Goal: Task Accomplishment & Management: Use online tool/utility

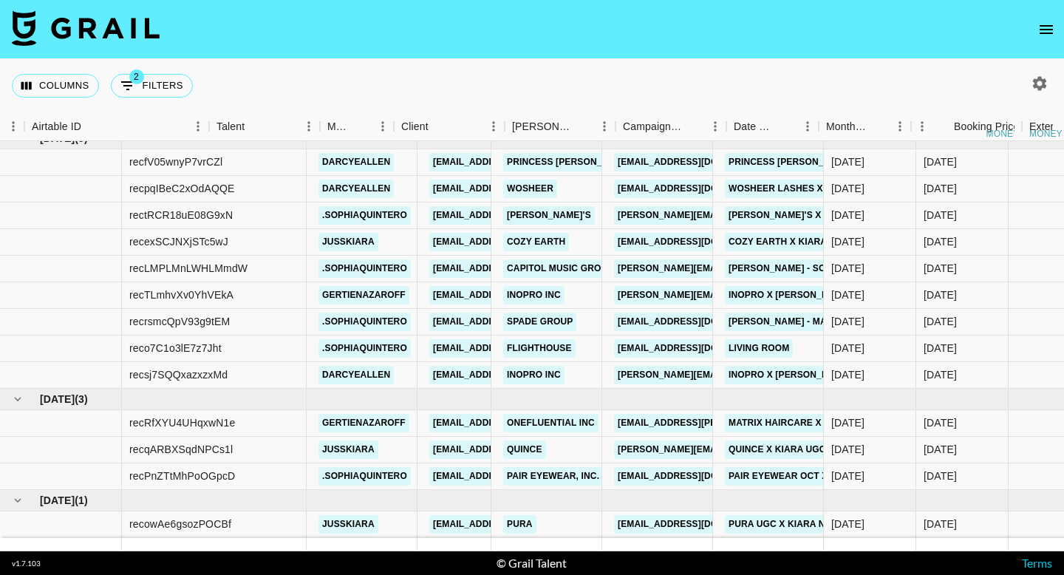
scroll to position [849, 639]
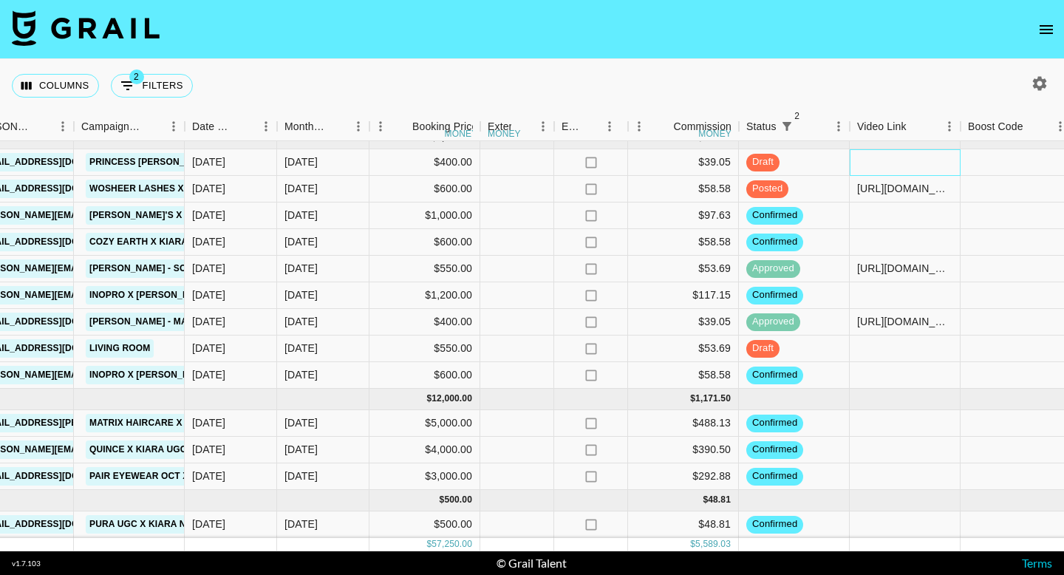
click at [907, 164] on div at bounding box center [905, 162] width 111 height 27
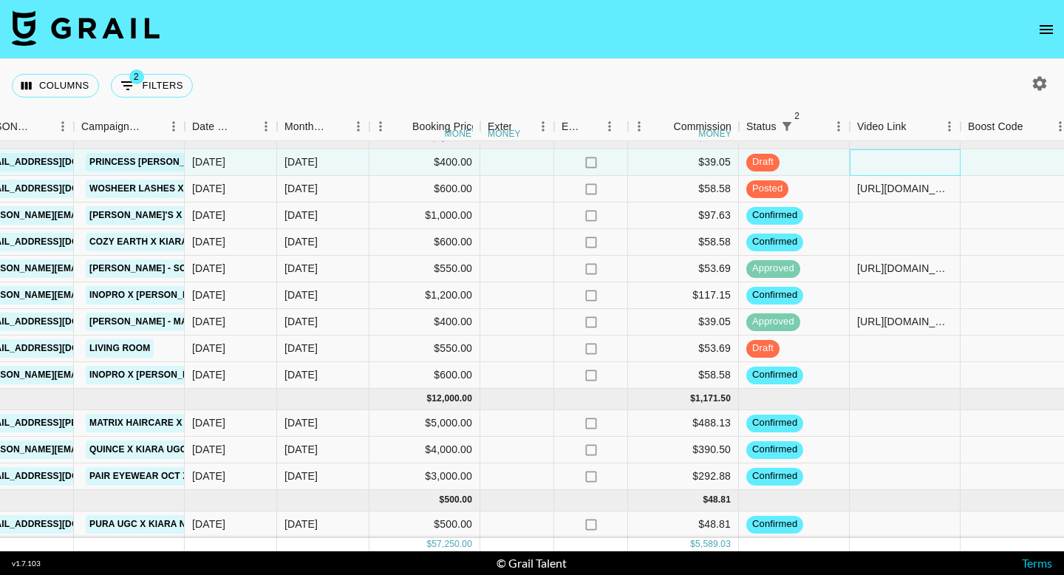
click at [907, 164] on div at bounding box center [905, 162] width 111 height 27
type input "[URL][DOMAIN_NAME]"
drag, startPoint x: 907, startPoint y: 164, endPoint x: 769, endPoint y: 6, distance: 210.0
click at [0, 0] on section "Columns 2 Filters + Booking Month Due Airtable ID Talent Manager Client [PERSON…" at bounding box center [532, 287] width 1064 height 575
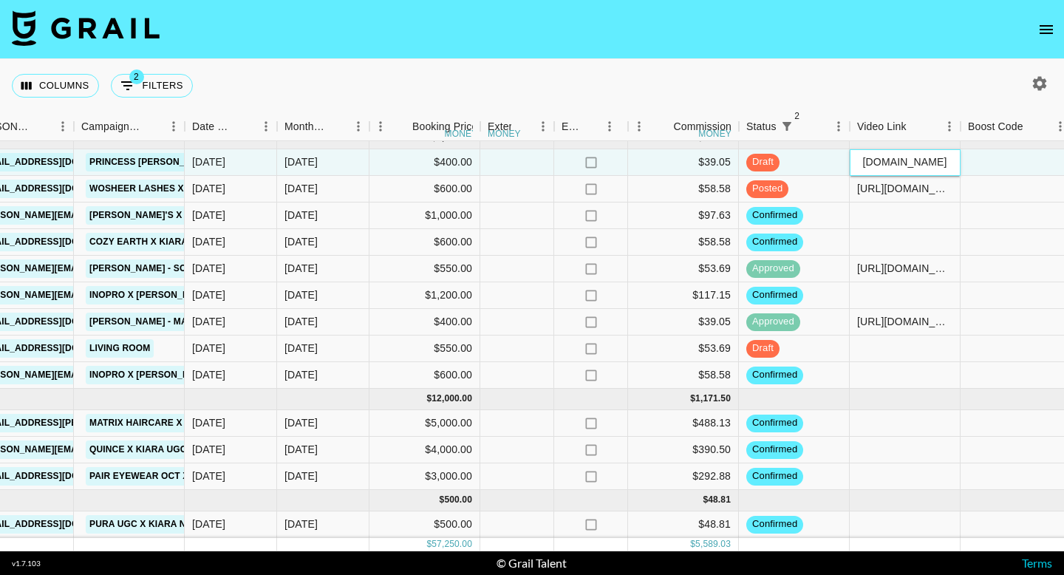
scroll to position [0, 0]
click at [873, 211] on div at bounding box center [905, 216] width 111 height 27
click at [874, 211] on div at bounding box center [905, 216] width 111 height 27
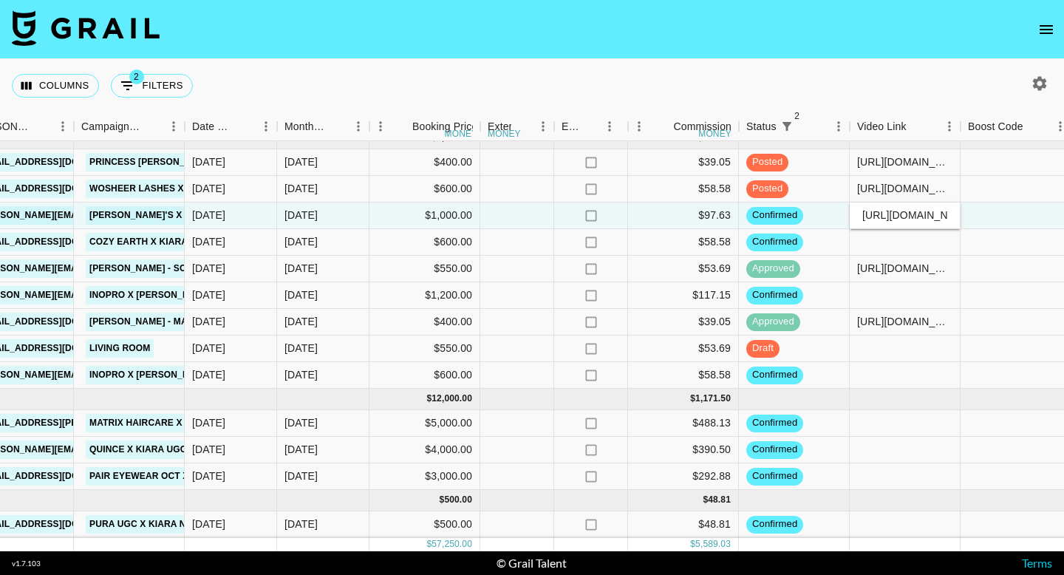
scroll to position [0, 475]
type input "[URL][DOMAIN_NAME]"
drag, startPoint x: 874, startPoint y: 211, endPoint x: 603, endPoint y: 6, distance: 339.7
click at [0, 0] on section "Columns 2 Filters + Booking Month Due Airtable ID Talent Manager Client [PERSON…" at bounding box center [532, 287] width 1064 height 575
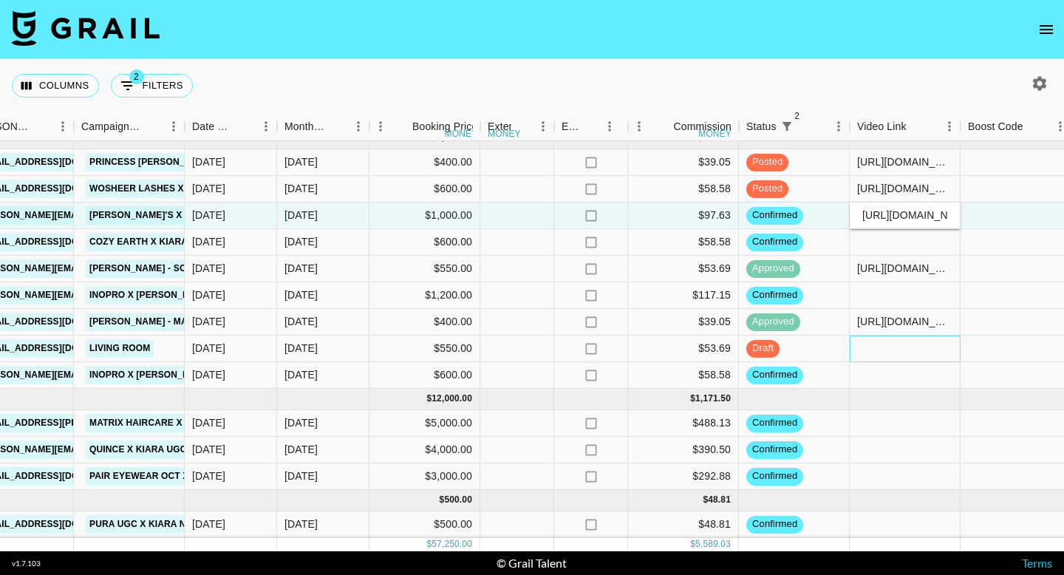
click at [902, 355] on div at bounding box center [905, 349] width 111 height 27
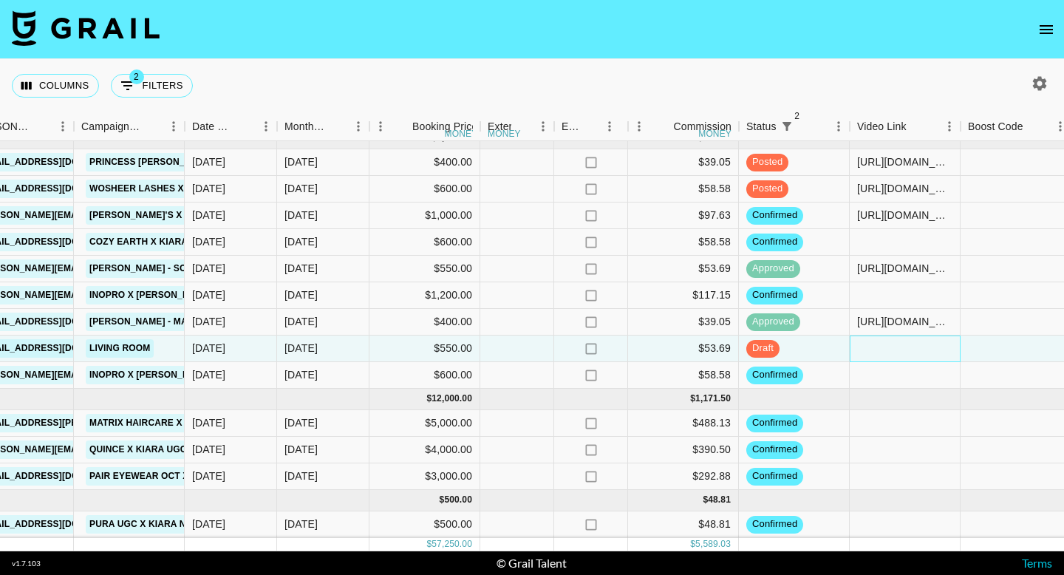
click at [902, 355] on div at bounding box center [905, 349] width 111 height 27
paste input "[URL][DOMAIN_NAME]"
type input "[URL][DOMAIN_NAME]"
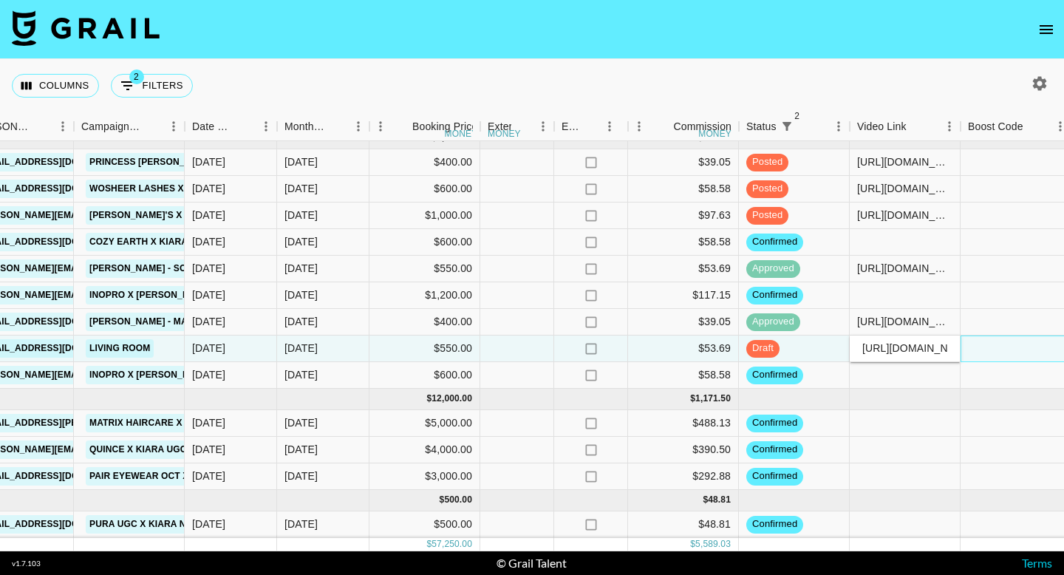
click at [984, 340] on div at bounding box center [1016, 349] width 111 height 27
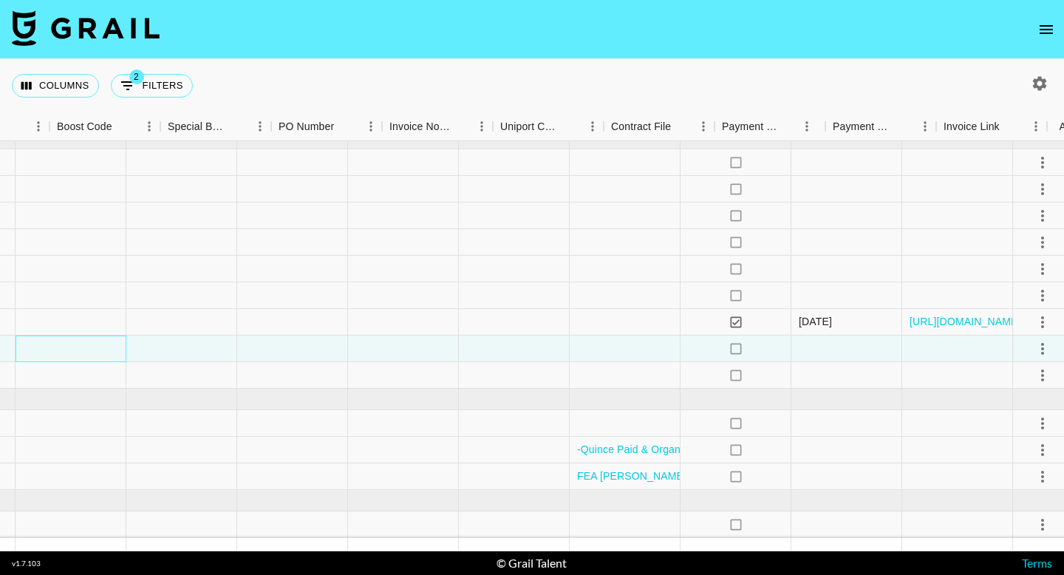
scroll to position [849, 1593]
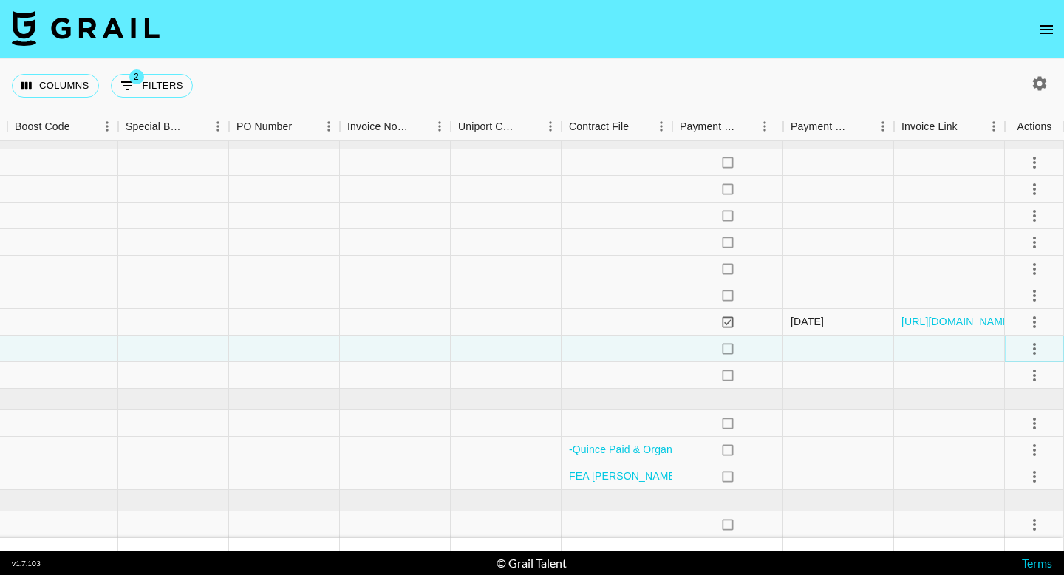
click at [1041, 346] on icon "select merge strategy" at bounding box center [1035, 349] width 18 height 18
click at [1002, 486] on div "Approve" at bounding box center [1002, 487] width 45 height 18
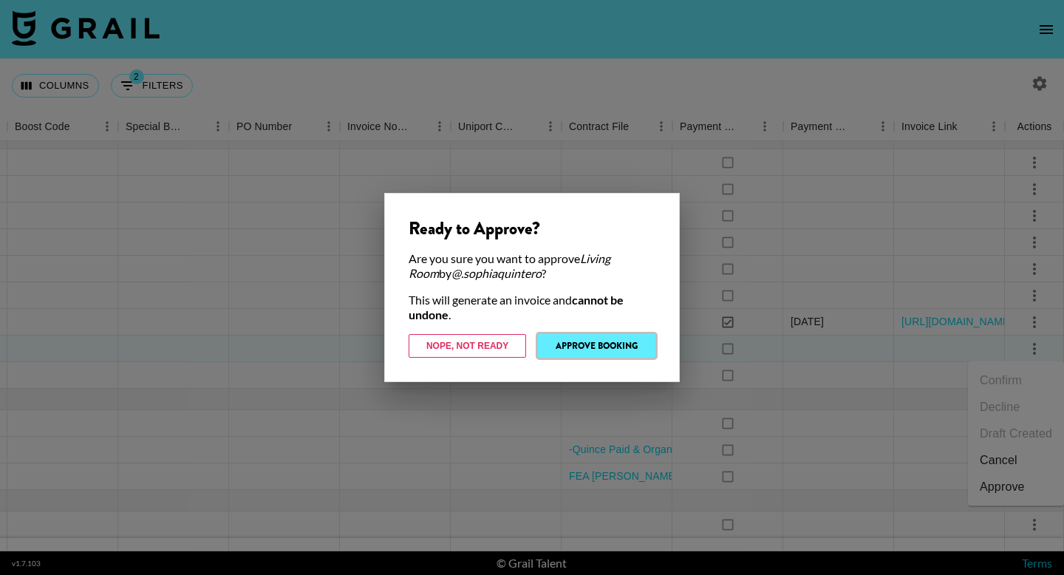
click at [594, 347] on button "Approve Booking" at bounding box center [597, 346] width 118 height 24
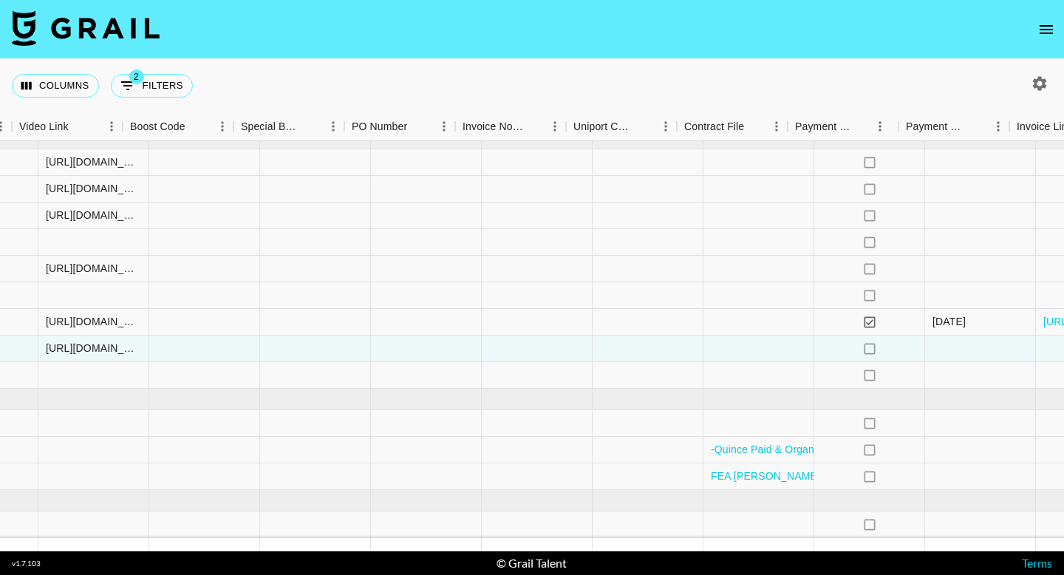
scroll to position [849, 1477]
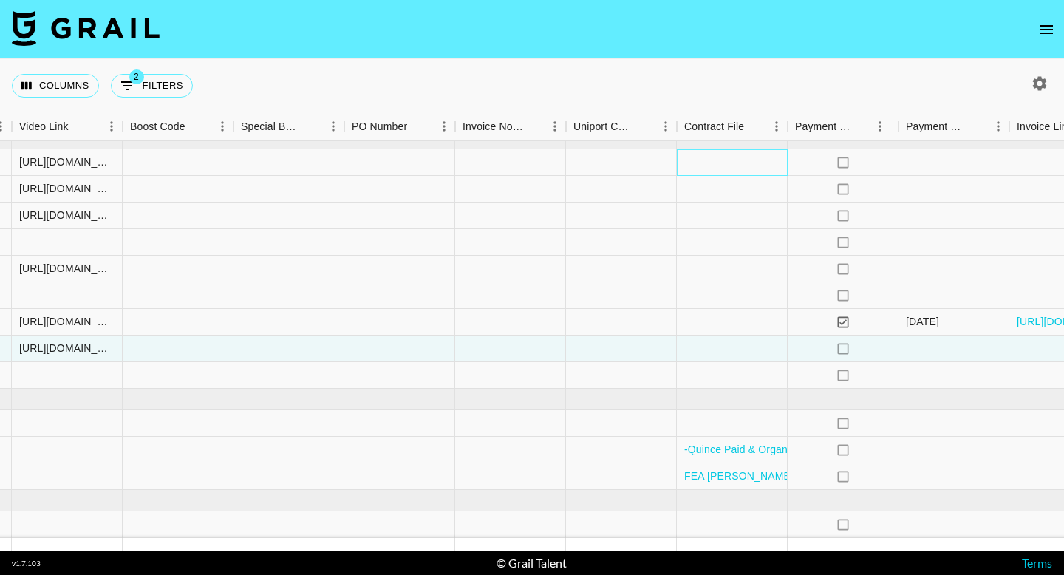
click at [741, 154] on div at bounding box center [732, 162] width 111 height 27
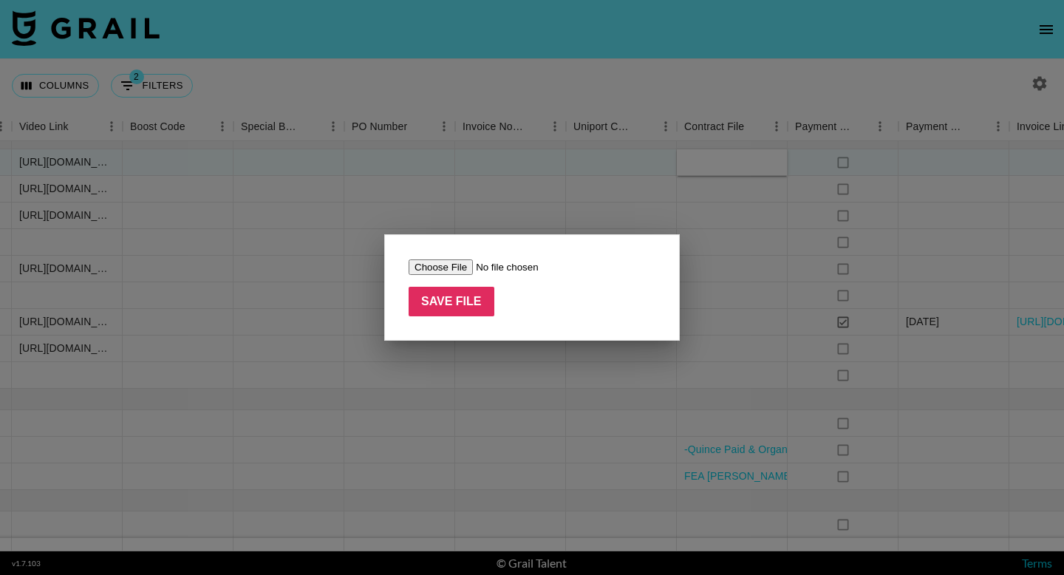
click at [460, 265] on input "file" at bounding box center [502, 267] width 187 height 16
type input "C:\fakepath\Darcy_Allen_-_Fall_Princess_Polly_TikTok_Contract.docx"
click at [433, 319] on div "Save File" at bounding box center [532, 287] width 296 height 106
click at [432, 309] on input "Save File" at bounding box center [452, 302] width 86 height 30
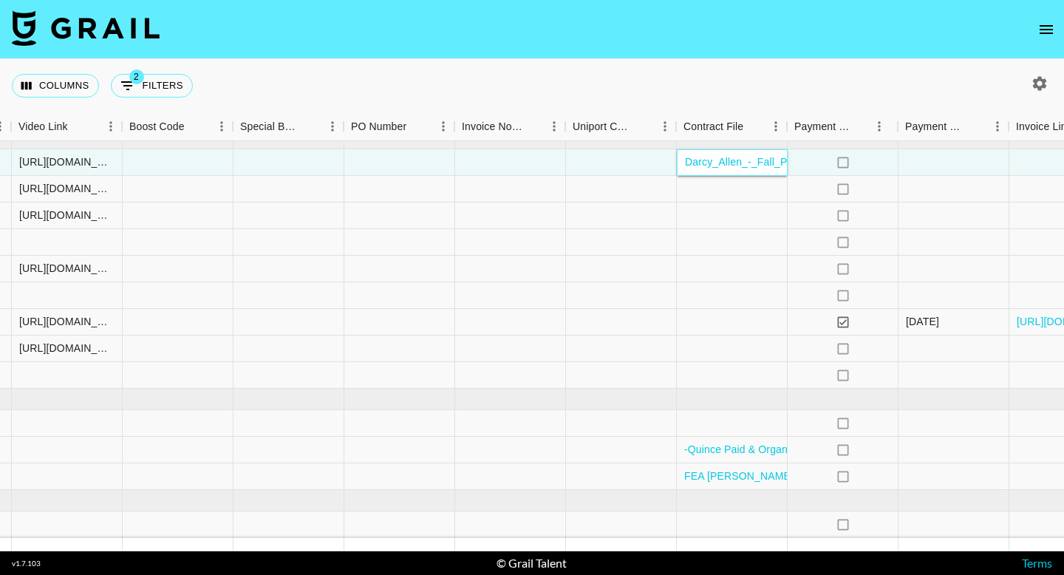
scroll to position [849, 1593]
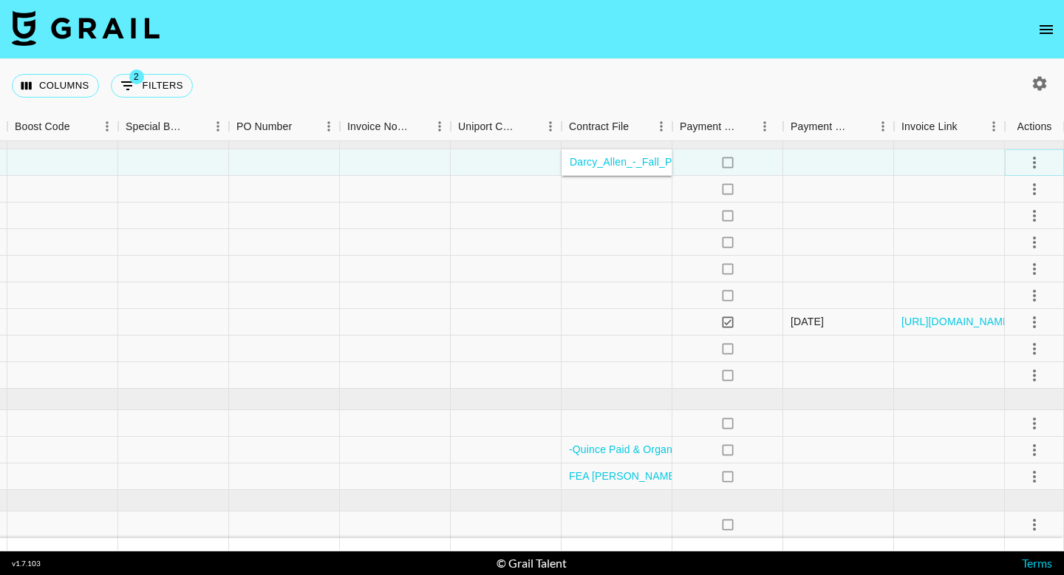
click at [1034, 154] on icon "select merge strategy" at bounding box center [1035, 163] width 18 height 18
click at [992, 293] on div "Approve" at bounding box center [1002, 301] width 45 height 18
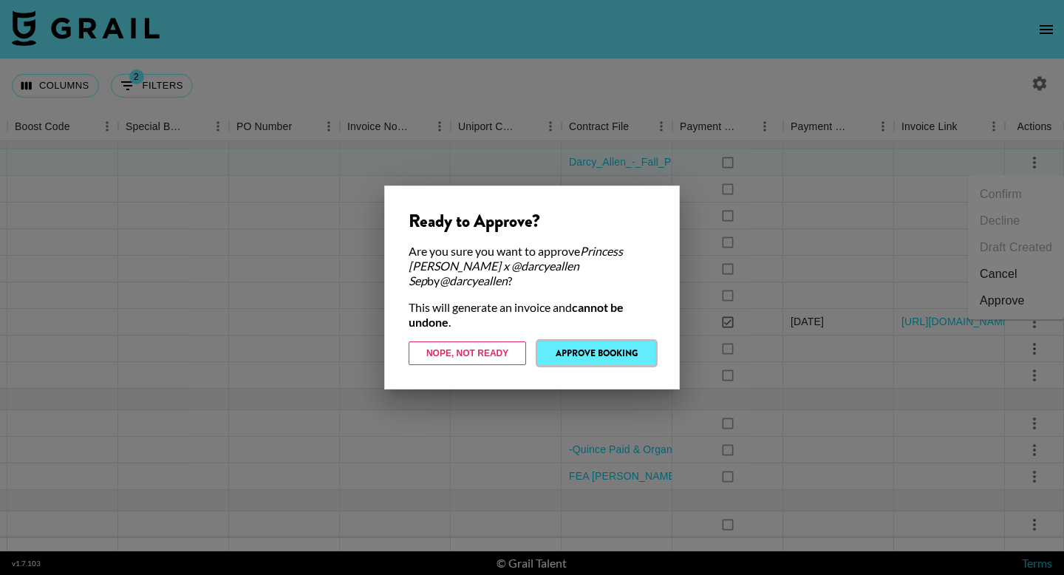
click at [579, 350] on button "Approve Booking" at bounding box center [597, 353] width 118 height 24
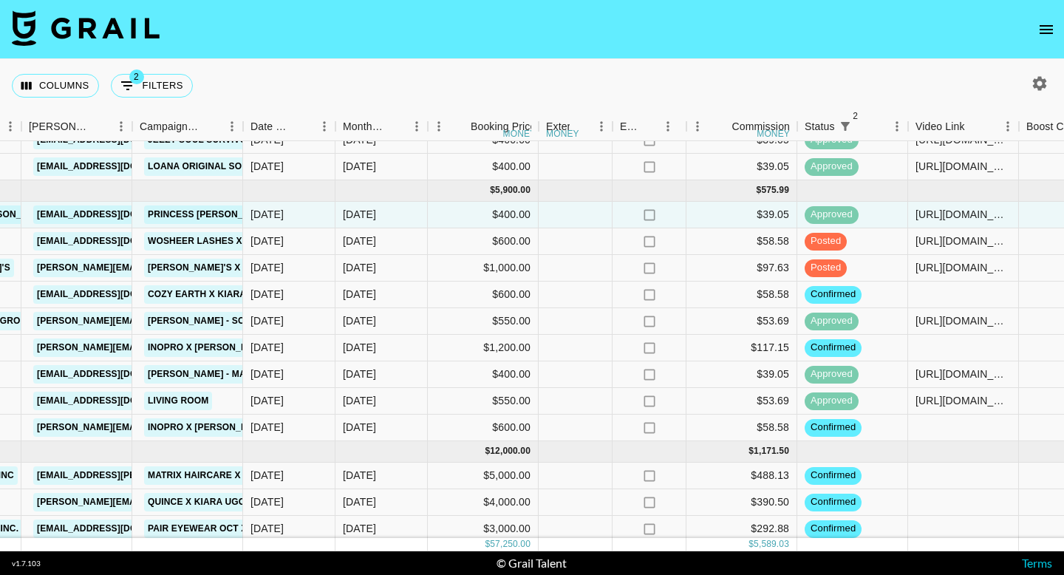
scroll to position [849, 581]
